Goal: Feedback & Contribution: Submit feedback/report problem

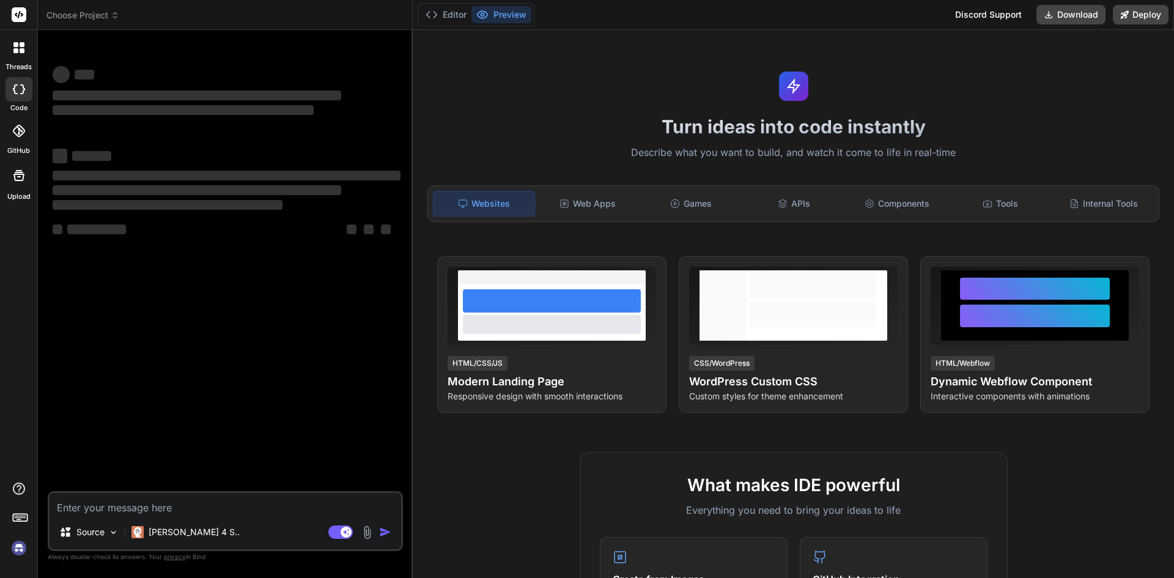
click at [105, 493] on textarea at bounding box center [225, 504] width 351 height 22
type textarea "x"
click at [131, 509] on textarea at bounding box center [225, 504] width 351 height 22
paste textarea "Hi Stéphane, Thanks , for share your feedback sure we will check and fix all is…"
type textarea "Hi Stéphane, Thanks , for share your feedback sure we will check and fix all is…"
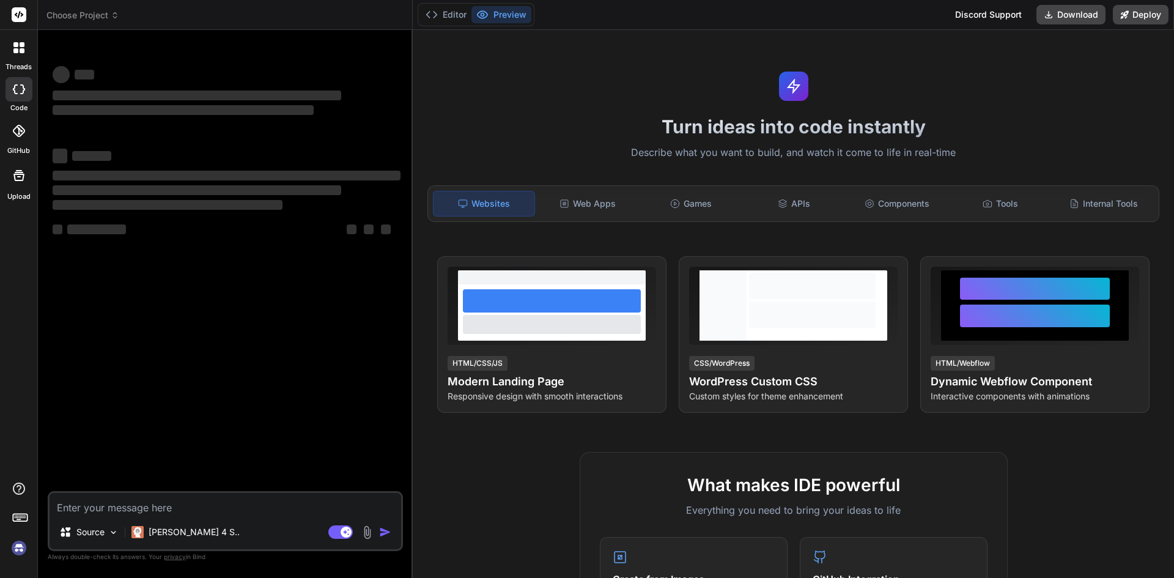
type textarea "x"
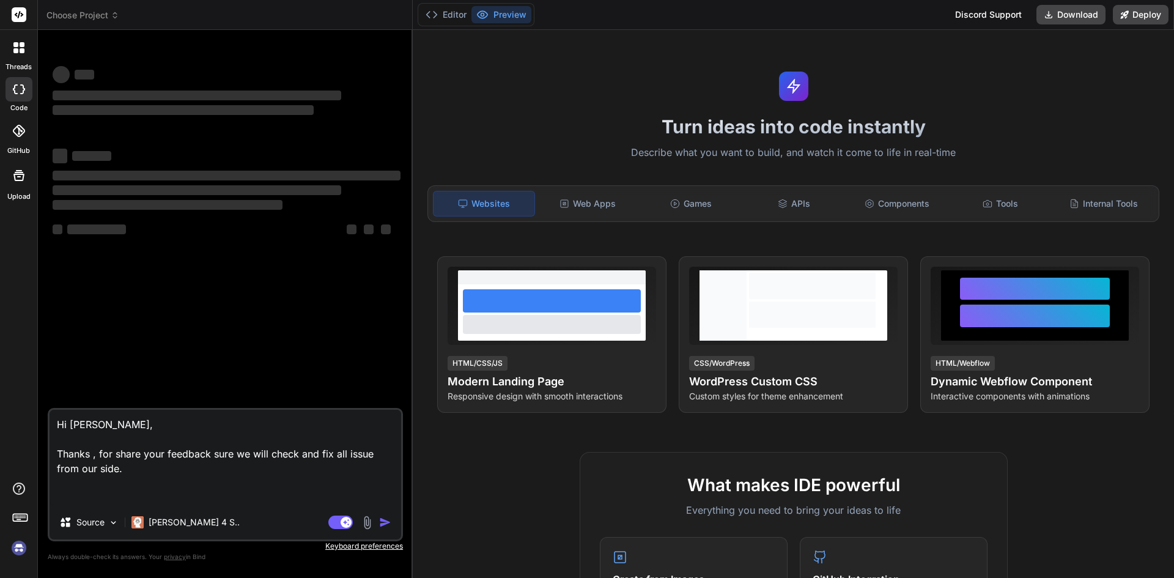
type textarea "x"
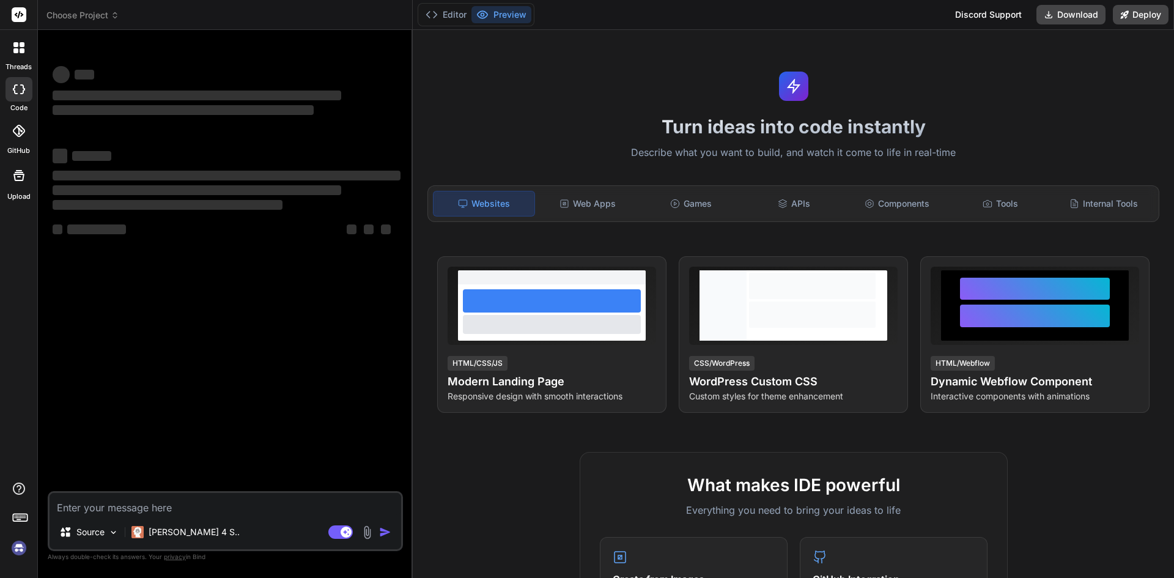
click at [190, 292] on div "‌ ‌ ‌ ‌ ‌ ‌ ‌ ‌ ‌ ‌ ‌ ‌ ‌ ‌" at bounding box center [226, 265] width 353 height 451
type textarea "x"
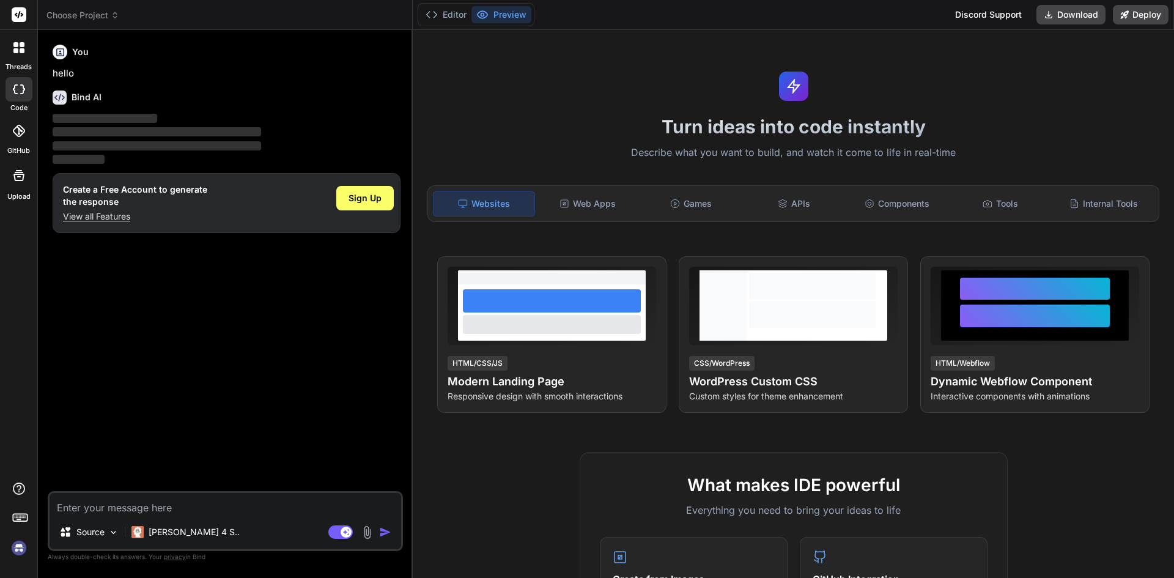
click at [120, 221] on p "View all Features" at bounding box center [135, 216] width 144 height 12
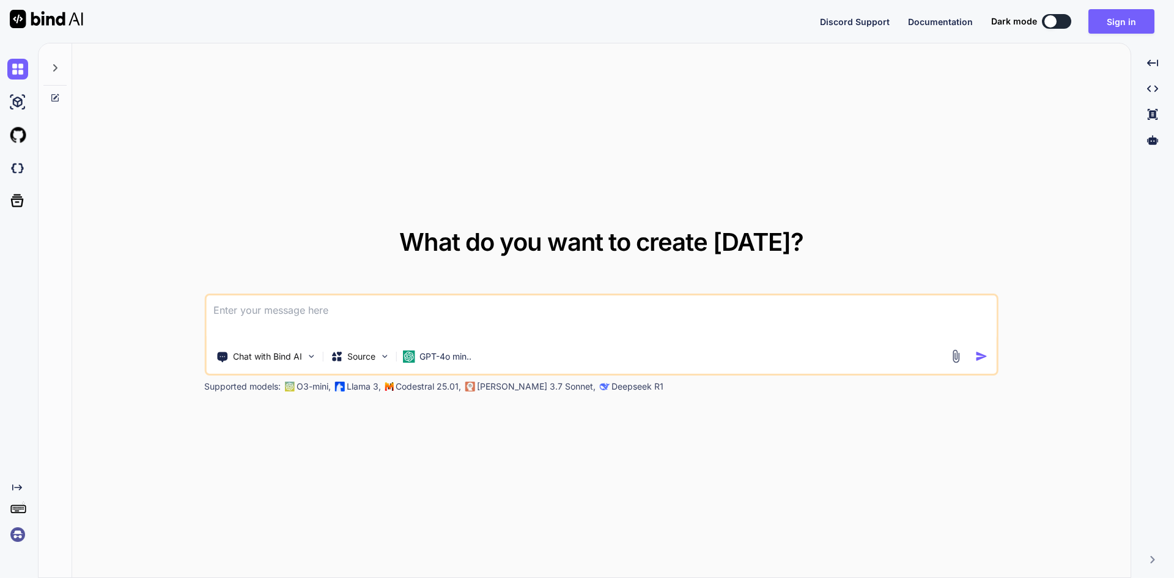
click at [273, 312] on textarea at bounding box center [601, 317] width 790 height 45
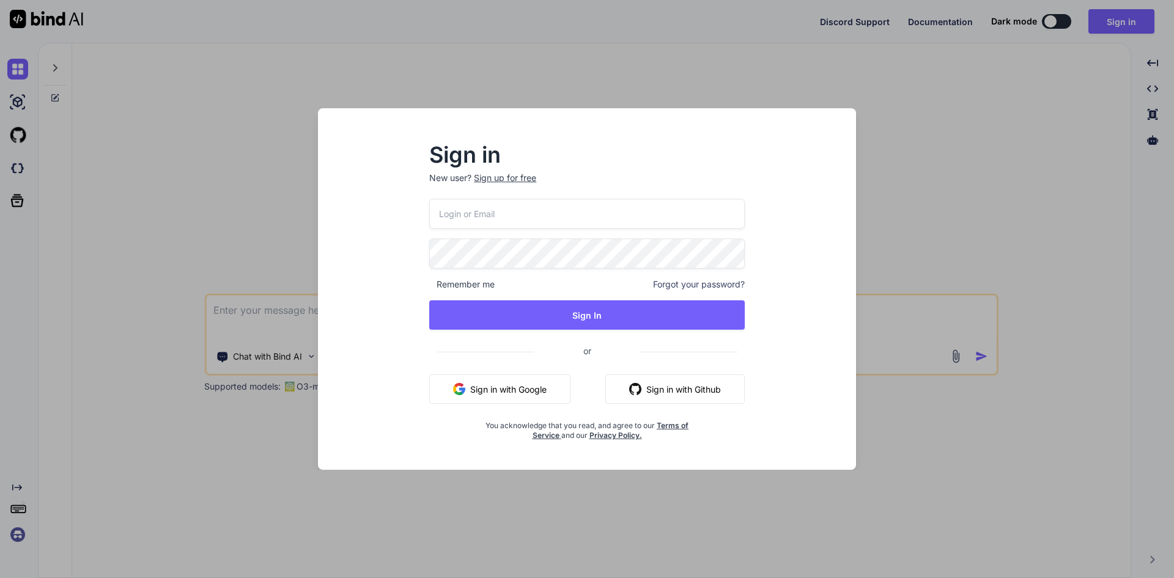
click at [555, 229] on div "Remember me Forgot your password? Sign In or Sign in with Google Sign in with G…" at bounding box center [586, 319] width 315 height 241
click at [551, 218] on input "email" at bounding box center [586, 214] width 315 height 30
type input "[EMAIL_ADDRESS][DOMAIN_NAME]"
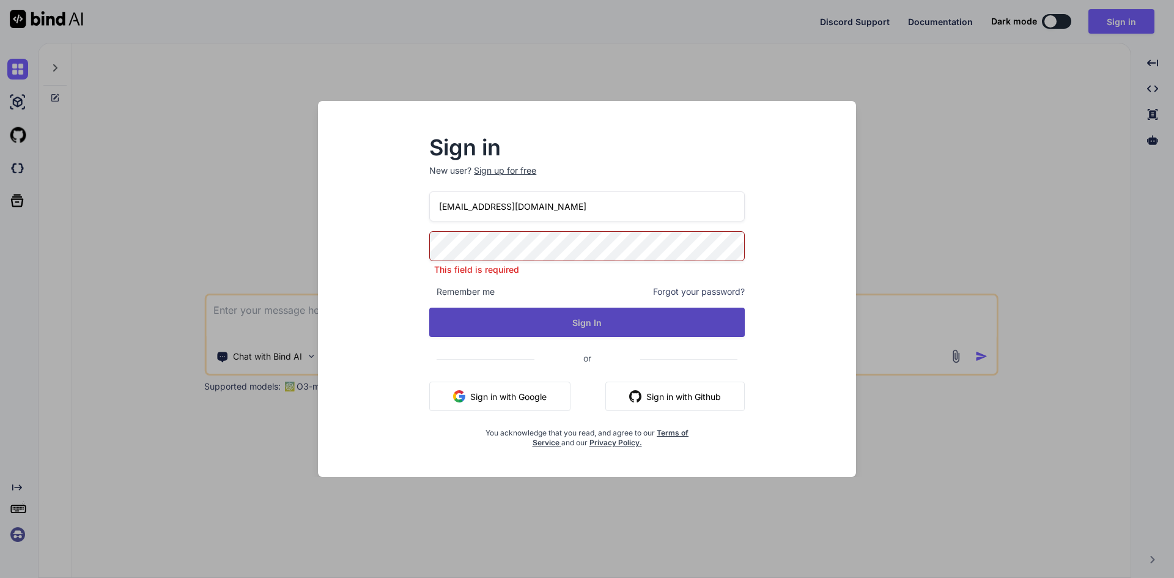
click at [508, 323] on button "Sign In" at bounding box center [586, 321] width 315 height 29
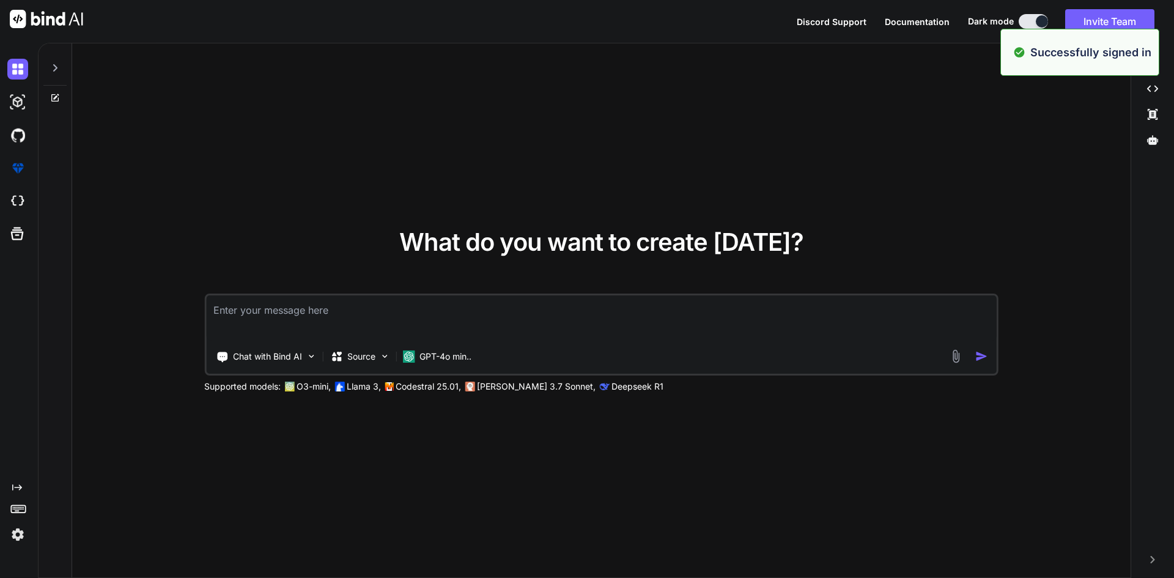
click at [273, 315] on textarea at bounding box center [601, 317] width 790 height 45
paste textarea "Thanks , for share your feedback sure we will check and fix all issue from our …"
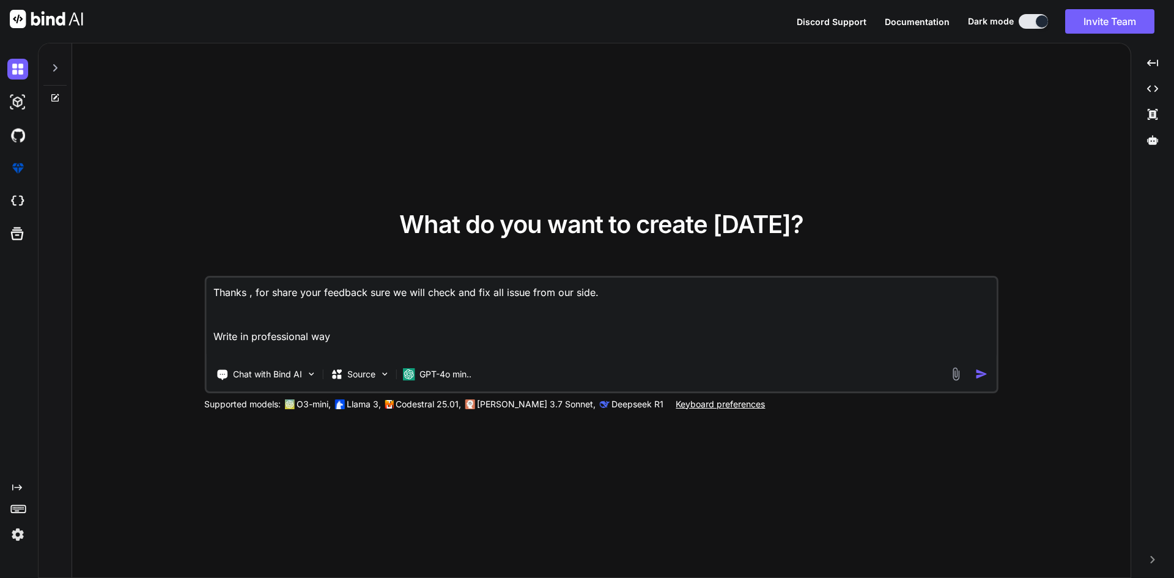
click at [370, 335] on textarea "Thanks , for share your feedback sure we will check and fix all issue from our …" at bounding box center [601, 318] width 790 height 81
click at [358, 343] on textarea "Thanks , for share your feedback sure we will check and fix all issue from our …" at bounding box center [601, 318] width 790 height 81
click at [357, 347] on textarea "Thanks , for share your feedback sure we will check and fix all issue from our …" at bounding box center [601, 318] width 790 height 81
click at [249, 348] on textarea "Thanks , for share your feedback sure we will check and fix all issue from our …" at bounding box center [601, 318] width 790 height 81
click at [240, 352] on textarea "Thanks , for share your feedback sure we will check and fix all issue from our …" at bounding box center [601, 318] width 790 height 81
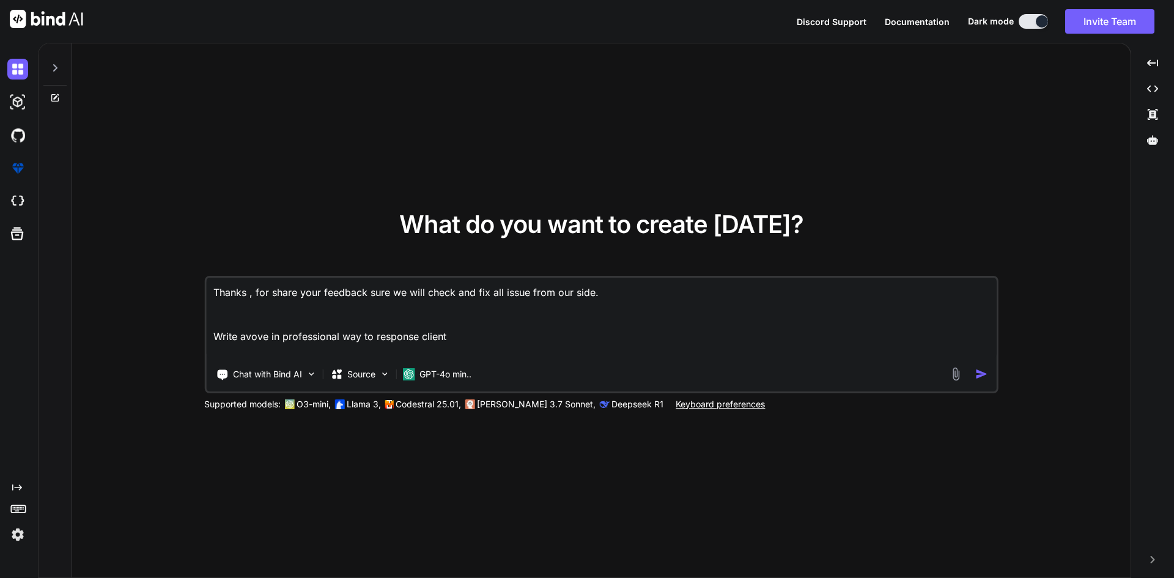
type textarea "Thanks , for share your feedback sure we will check and fix all issue from our …"
click at [973, 373] on div at bounding box center [971, 374] width 44 height 14
click at [979, 372] on img "button" at bounding box center [981, 373] width 13 height 13
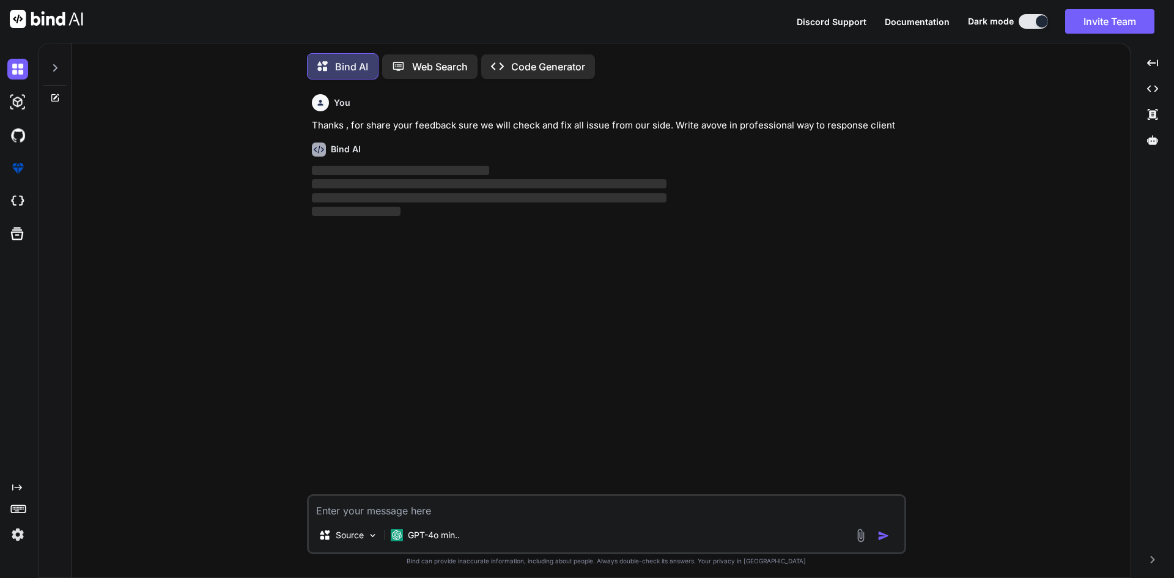
scroll to position [6, 0]
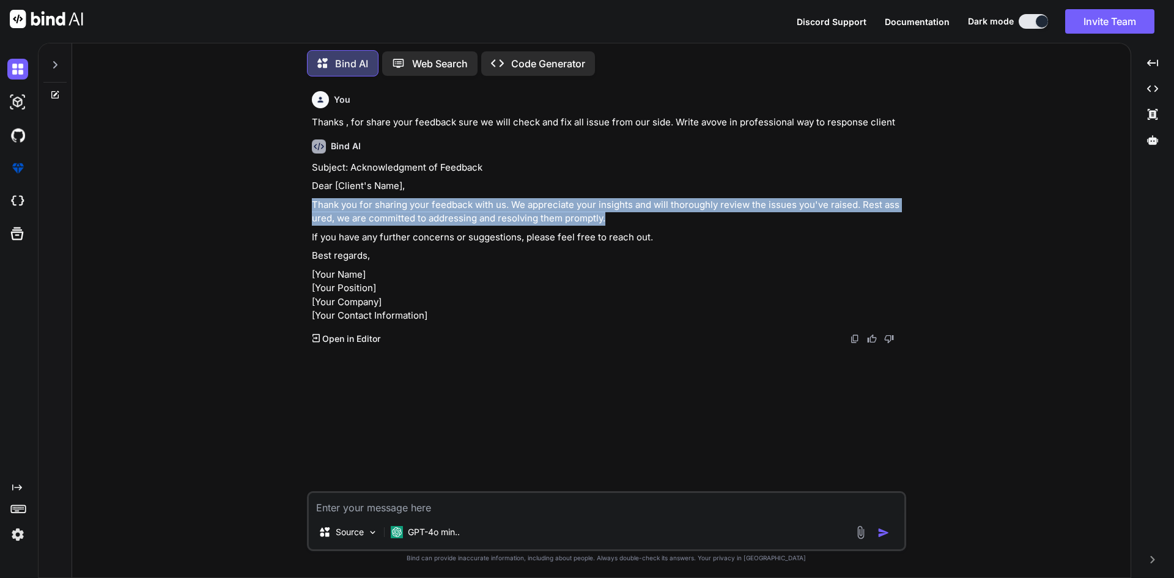
drag, startPoint x: 307, startPoint y: 198, endPoint x: 640, endPoint y: 216, distance: 333.6
click at [640, 216] on div "You Thanks , for share your feedback sure we will check and fix all issue from …" at bounding box center [606, 331] width 599 height 491
copy p "Thank you for sharing your feedback with us. We appreciate your insights and wi…"
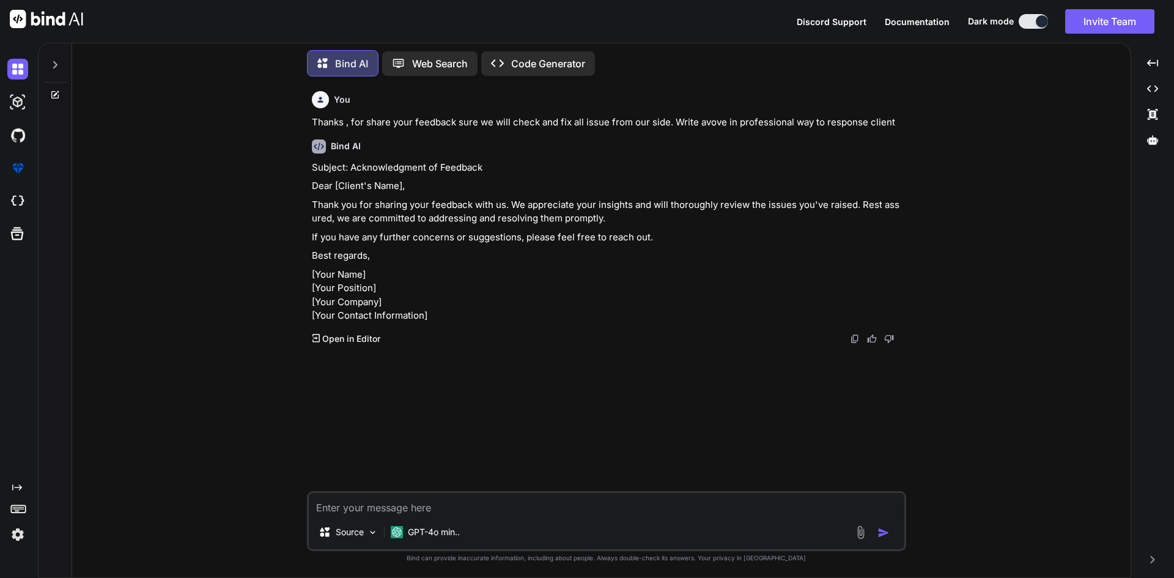
click at [655, 231] on p "If you have any further concerns or suggestions, please feel free to reach out." at bounding box center [608, 237] width 592 height 14
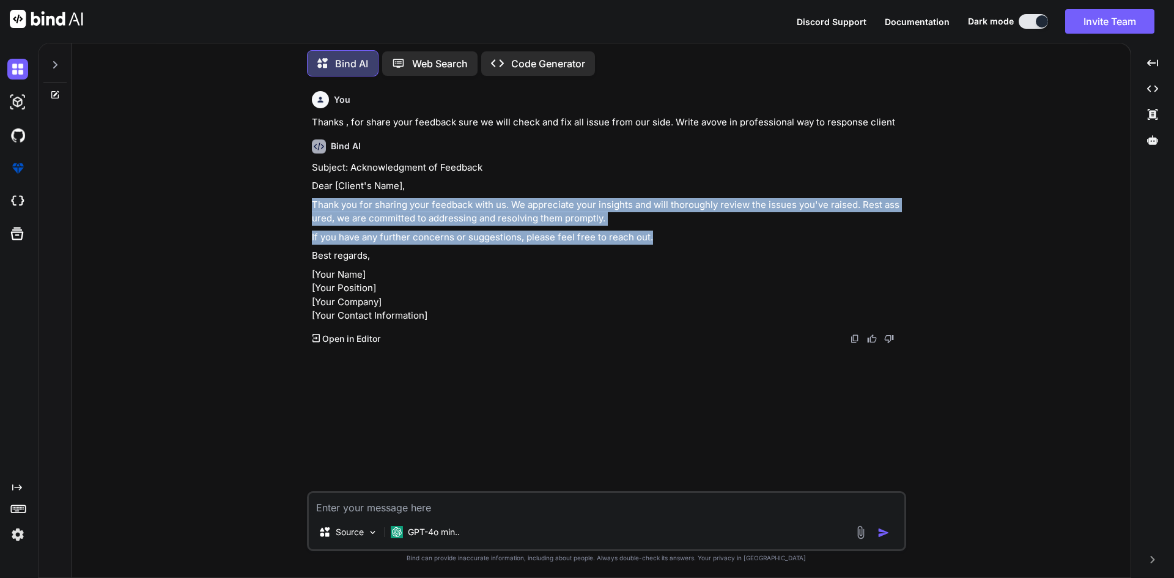
drag, startPoint x: 672, startPoint y: 235, endPoint x: 310, endPoint y: 209, distance: 363.4
click at [310, 209] on div "You Thanks , for share your feedback sure we will check and fix all issue from …" at bounding box center [607, 288] width 597 height 405
copy div "Thank you for sharing your feedback with us. We appreciate your insights and wi…"
